Goal: Transaction & Acquisition: Purchase product/service

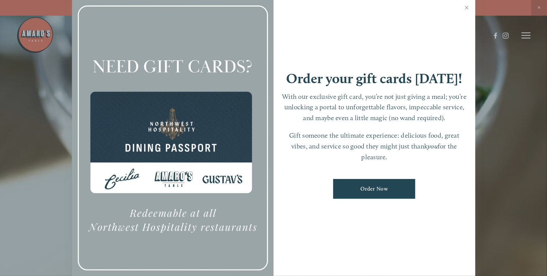
click at [379, 181] on link "Order Now" at bounding box center [374, 189] width 82 height 20
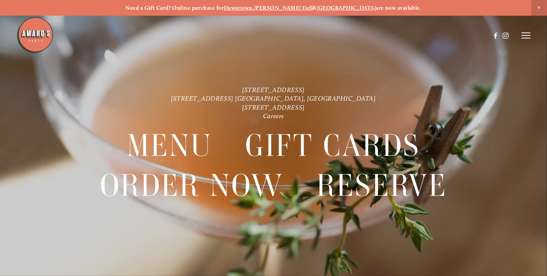
click at [528, 37] on icon at bounding box center [526, 35] width 9 height 7
click at [528, 37] on icon at bounding box center [525, 35] width 7 height 7
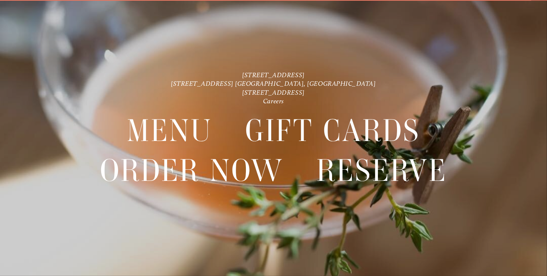
scroll to position [16, 0]
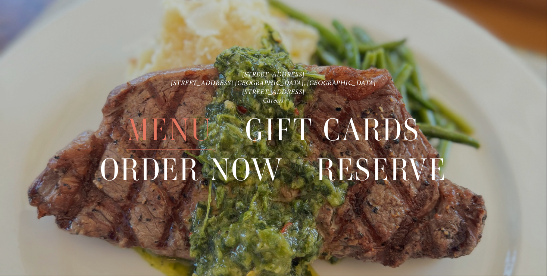
click at [140, 129] on span "Menu" at bounding box center [170, 130] width 86 height 40
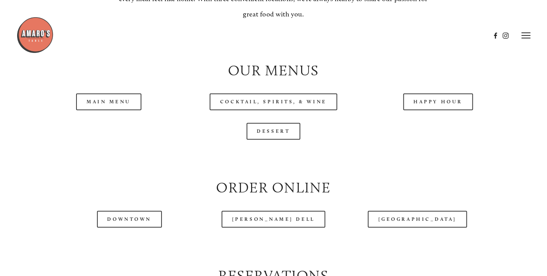
scroll to position [658, 0]
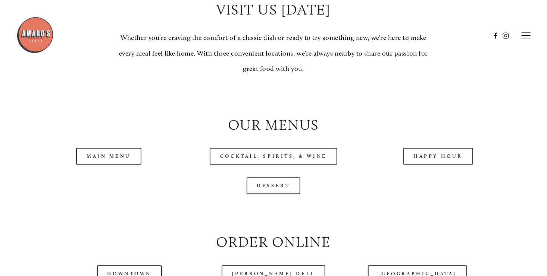
click at [522, 35] on icon at bounding box center [526, 35] width 9 height 7
click at [416, 37] on span "Order Now" at bounding box center [417, 35] width 27 height 6
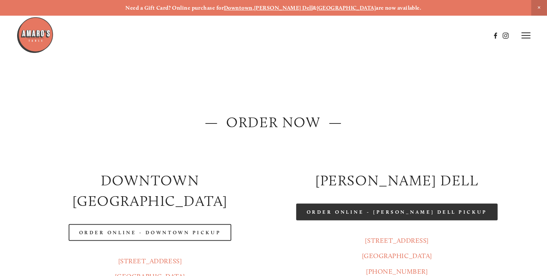
click at [406, 212] on link "Order Online - [PERSON_NAME] Dell Pickup" at bounding box center [397, 212] width 202 height 17
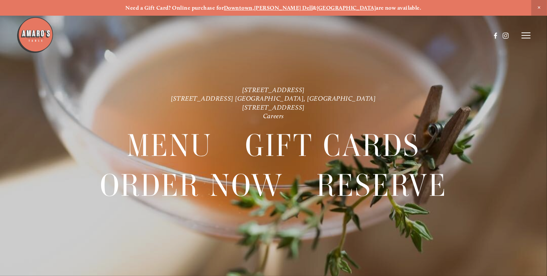
click at [523, 32] on header "Menu Order Now Visit Gallery 0" at bounding box center [273, 35] width 515 height 71
click at [522, 37] on icon at bounding box center [526, 35] width 9 height 7
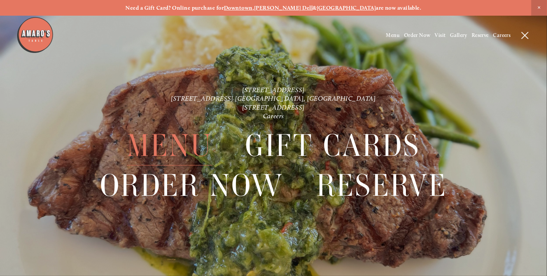
click at [159, 140] on span "Menu" at bounding box center [170, 146] width 86 height 40
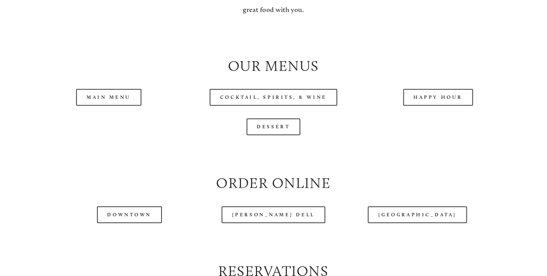
scroll to position [732, 0]
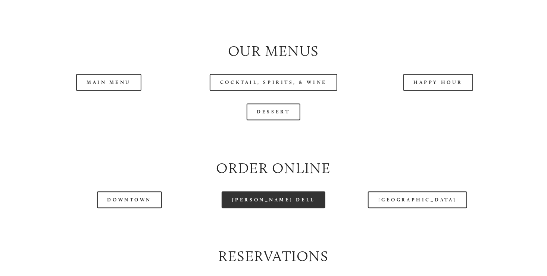
click at [249, 208] on link "[PERSON_NAME] Dell" at bounding box center [274, 200] width 104 height 17
